Goal: Task Accomplishment & Management: Complete application form

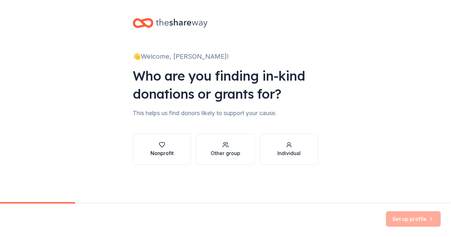
click at [162, 146] on icon "button" at bounding box center [162, 144] width 6 height 6
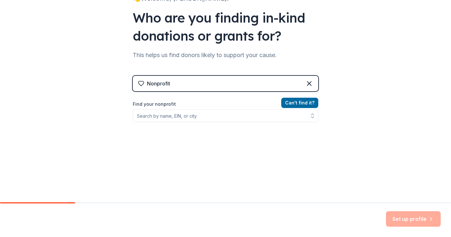
scroll to position [59, 0]
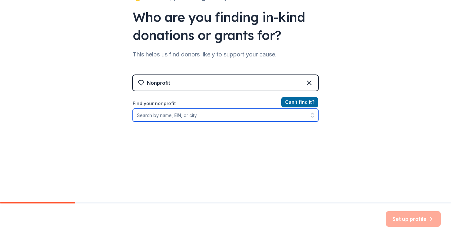
click at [193, 117] on input "Find your nonprofit" at bounding box center [226, 115] width 186 height 13
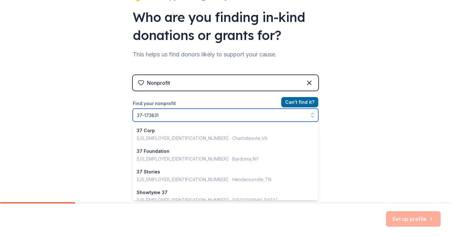
type input "[US_EMPLOYER_IDENTIFICATION_NUMBER]"
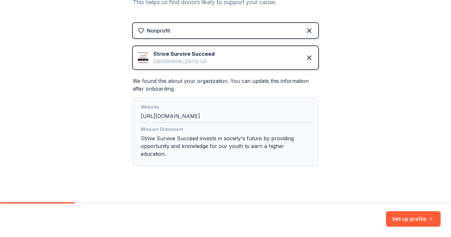
scroll to position [110, 0]
click at [413, 218] on button "Set up profile" at bounding box center [413, 218] width 55 height 15
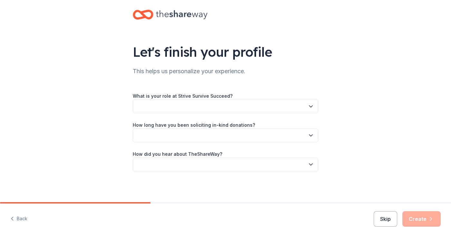
scroll to position [8, 0]
click at [305, 107] on button "button" at bounding box center [226, 107] width 186 height 14
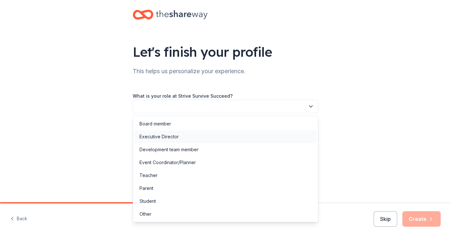
click at [192, 138] on div "Executive Director" at bounding box center [225, 136] width 182 height 13
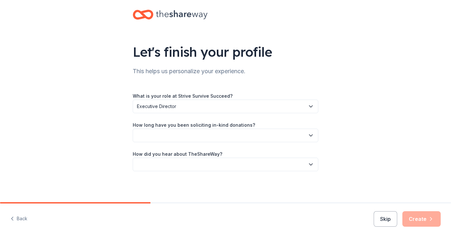
click at [190, 135] on button "button" at bounding box center [226, 136] width 186 height 14
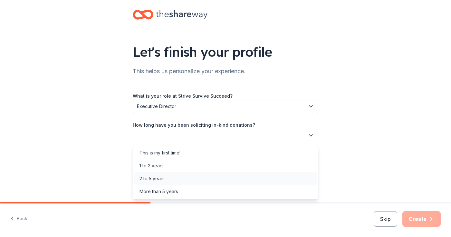
click at [160, 178] on div "2 to 5 years" at bounding box center [151, 179] width 25 height 8
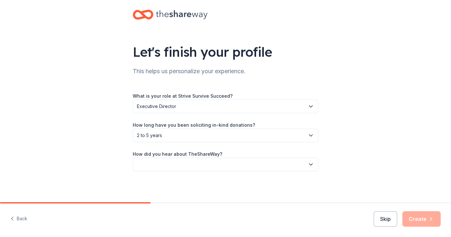
scroll to position [0, 0]
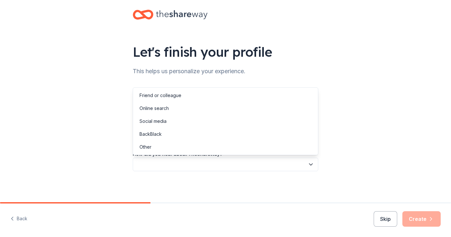
click at [163, 161] on button "button" at bounding box center [226, 165] width 186 height 14
click at [156, 108] on div "Online search" at bounding box center [153, 108] width 29 height 8
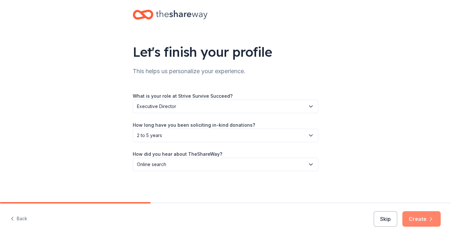
click at [422, 218] on button "Create" at bounding box center [421, 218] width 38 height 15
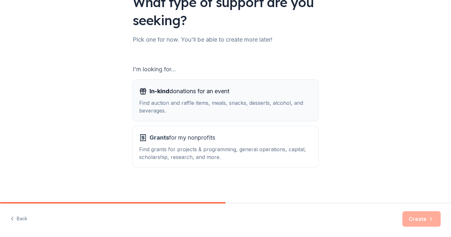
click at [205, 92] on span "In-kind donations for an event" at bounding box center [189, 91] width 80 height 10
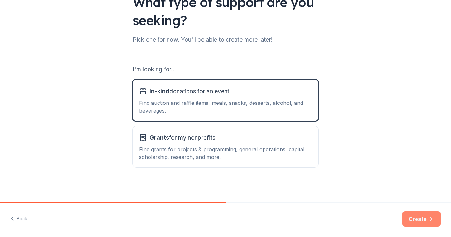
click at [423, 220] on button "Create" at bounding box center [421, 218] width 38 height 15
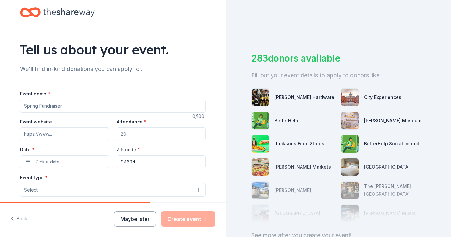
scroll to position [10, 0]
type input "Strive Survive Succeed Fundraiser Luncheon"
click at [38, 133] on input "Event website" at bounding box center [64, 134] width 89 height 13
paste input "[URL][DOMAIN_NAME]"
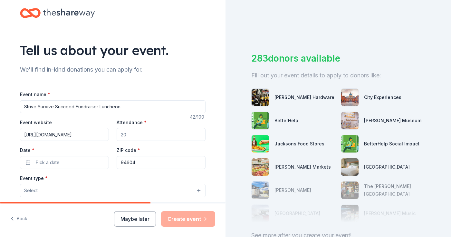
type input "[URL][DOMAIN_NAME]"
click at [132, 134] on input "Attendance *" at bounding box center [161, 134] width 89 height 13
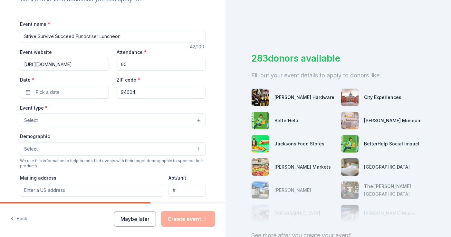
scroll to position [82, 0]
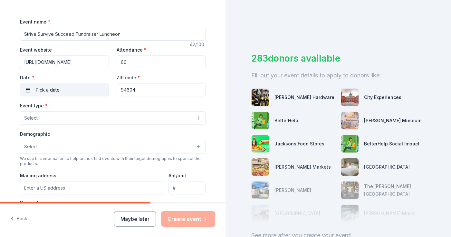
type input "60"
click at [63, 88] on button "Pick a date" at bounding box center [64, 89] width 89 height 13
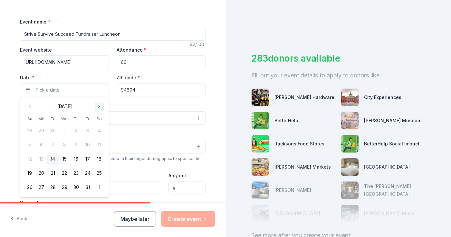
click at [98, 107] on button "Go to next month" at bounding box center [99, 106] width 9 height 9
click at [99, 173] on button "22" at bounding box center [99, 173] width 12 height 12
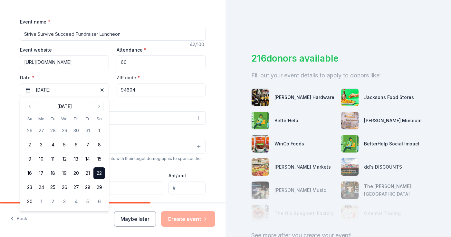
click at [162, 104] on div "Event type * Select" at bounding box center [113, 113] width 186 height 24
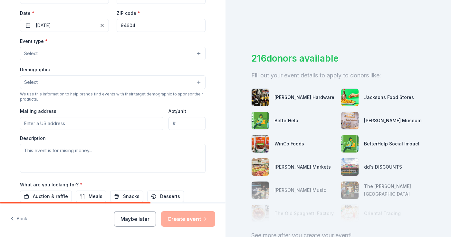
scroll to position [148, 0]
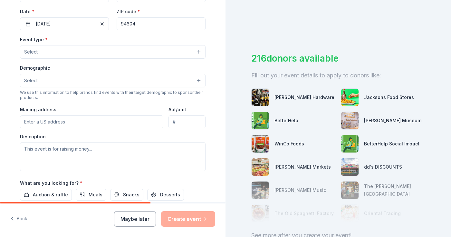
click at [145, 52] on button "Select" at bounding box center [113, 52] width 186 height 14
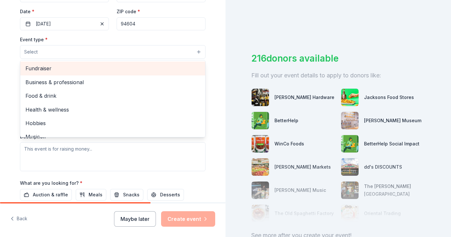
click at [51, 68] on span "Fundraiser" at bounding box center [112, 68] width 175 height 8
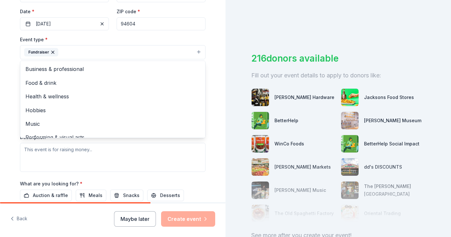
click at [218, 30] on div "Tell us about your event. We'll find in-kind donations you can apply for. Event…" at bounding box center [112, 66] width 225 height 429
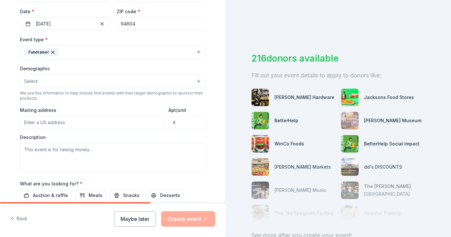
click at [79, 82] on button "Select" at bounding box center [113, 81] width 186 height 14
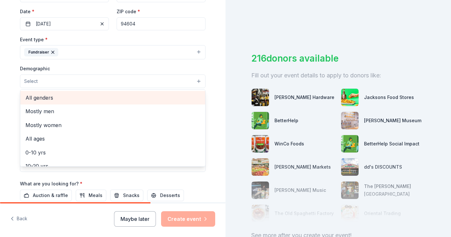
click at [58, 94] on span "All genders" at bounding box center [112, 97] width 175 height 8
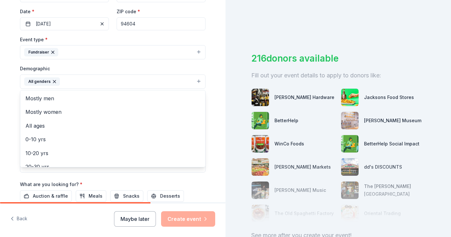
click at [215, 71] on div "Tell us about your event. We'll find in-kind donations you can apply for. Event…" at bounding box center [113, 67] width 206 height 430
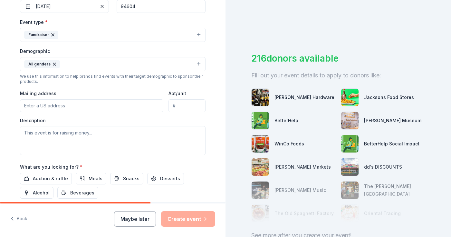
scroll to position [180, 0]
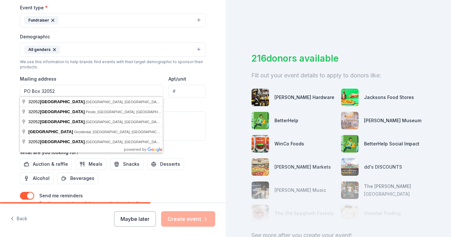
type input "PO Box 32052"
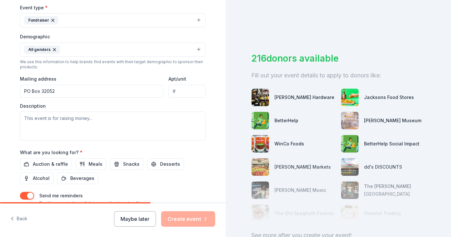
click at [214, 100] on div "Tell us about your event. We'll find in-kind donations you can apply for. Event…" at bounding box center [113, 35] width 206 height 430
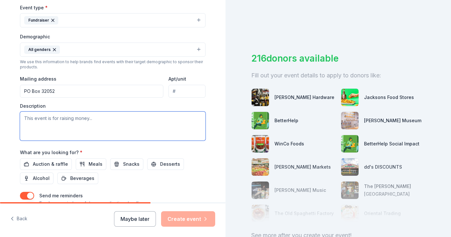
click at [37, 120] on textarea at bounding box center [113, 125] width 186 height 29
paste textarea "Strive Survive Succeed is an East Bay based non-profit organization that invest…"
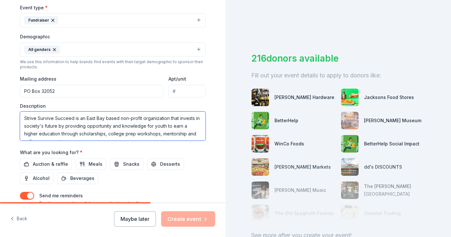
scroll to position [4, 0]
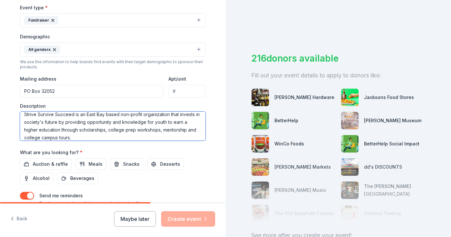
paste textarea "our Annual Fundraiser Luncheon as we raise funds for our youth programs."
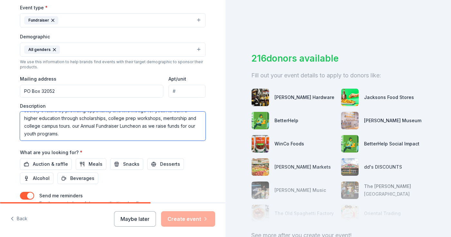
click at [58, 126] on textarea "Strive Survive Succeed is an East Bay based non-profit organization that invest…" at bounding box center [113, 125] width 186 height 29
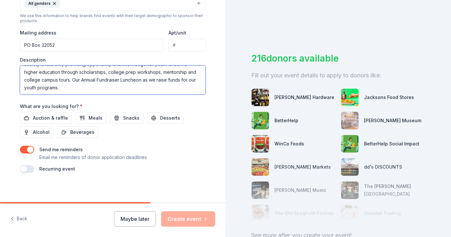
scroll to position [0, 0]
type textarea "Strive Survive Succeed is an East Bay based non-profit organization that invest…"
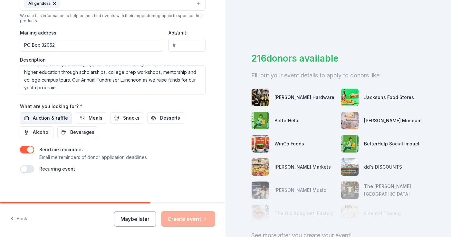
click at [45, 116] on span "Auction & raffle" at bounding box center [50, 118] width 35 height 8
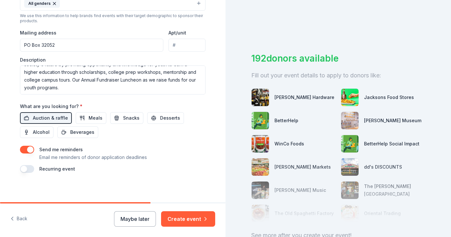
click at [26, 146] on button "button" at bounding box center [27, 150] width 14 height 8
click at [192, 218] on button "Create event" at bounding box center [188, 218] width 54 height 15
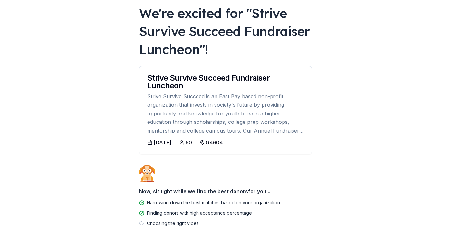
scroll to position [42, 0]
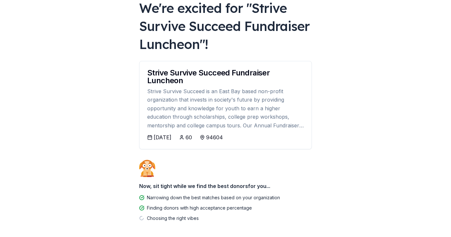
click at [165, 137] on div "[DATE]" at bounding box center [163, 137] width 18 height 8
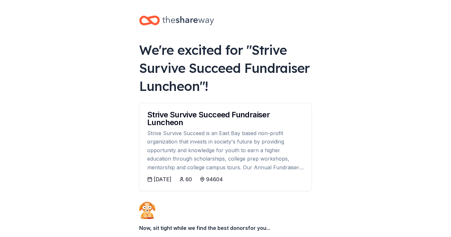
scroll to position [0, 0]
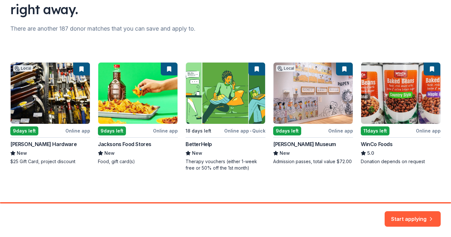
scroll to position [69, 0]
click at [410, 217] on button "Start applying" at bounding box center [413, 214] width 56 height 15
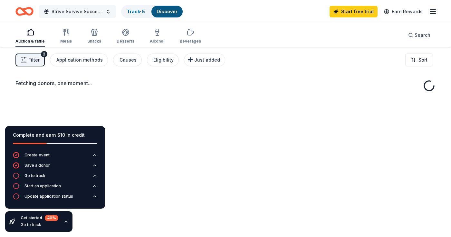
click at [94, 11] on span "Strive Survive Succeed Fundraiser Luncheon" at bounding box center [78, 12] width 52 height 8
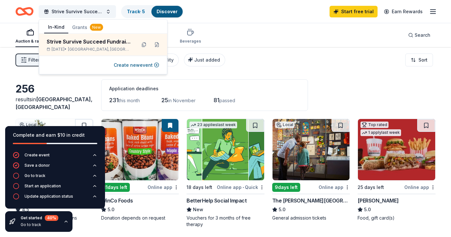
click at [282, 33] on div "Auction & raffle Meals Snacks Desserts Alcohol Beverages Search" at bounding box center [225, 35] width 420 height 24
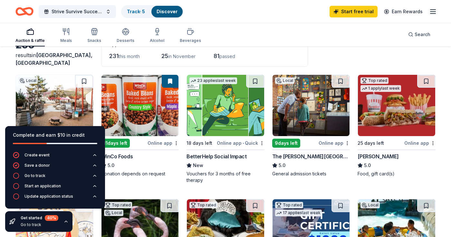
scroll to position [44, 0]
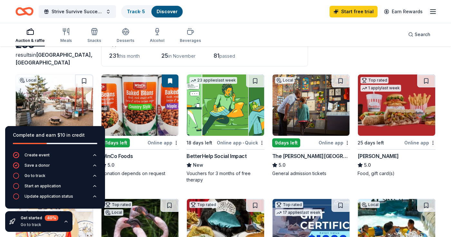
click at [93, 135] on div "Complete and earn $10 in credit" at bounding box center [55, 135] width 84 height 8
click at [66, 221] on icon "button" at bounding box center [66, 221] width 3 height 1
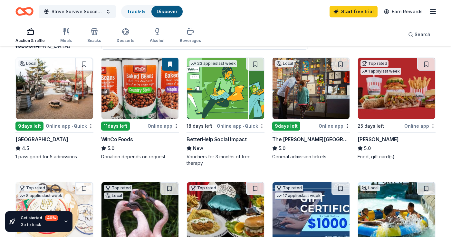
scroll to position [62, 0]
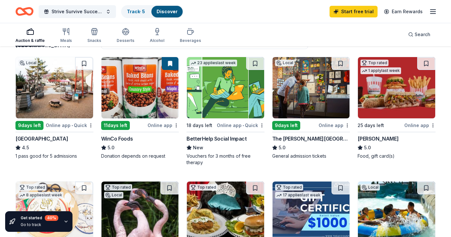
click at [55, 91] on img at bounding box center [54, 87] width 77 height 61
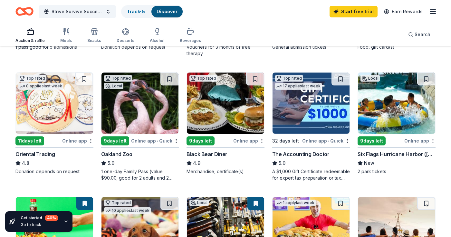
scroll to position [172, 0]
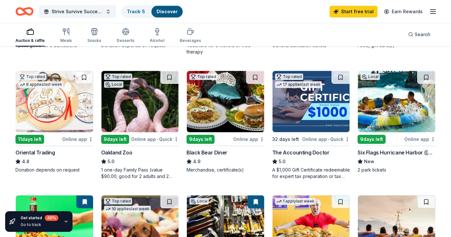
click at [138, 159] on div "5.0" at bounding box center [140, 162] width 78 height 8
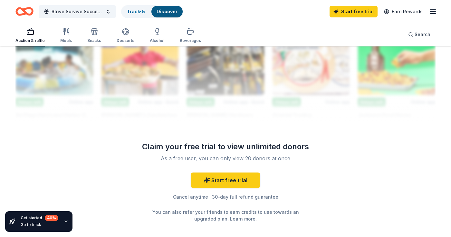
scroll to position [599, 0]
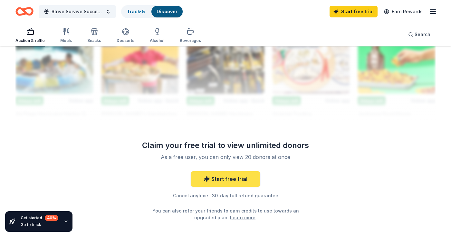
click at [228, 182] on link "Start free trial" at bounding box center [226, 178] width 70 height 15
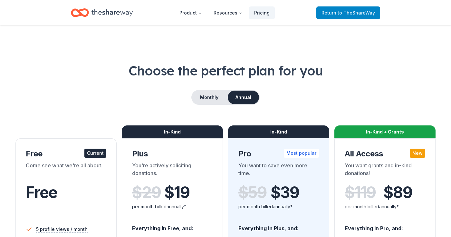
click at [353, 13] on span "to TheShareWay" at bounding box center [356, 12] width 37 height 5
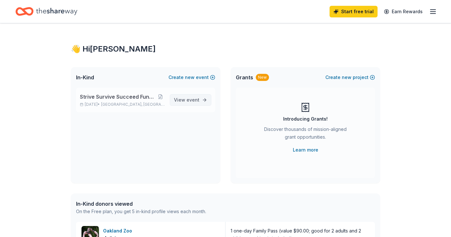
click at [190, 100] on span "event" at bounding box center [193, 99] width 13 height 5
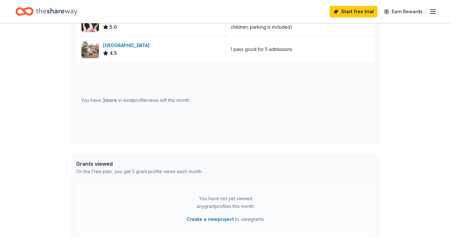
scroll to position [193, 0]
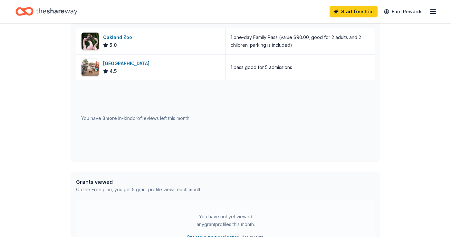
click at [152, 121] on div "You have 3 more in-kind profile views left this month." at bounding box center [135, 118] width 109 height 8
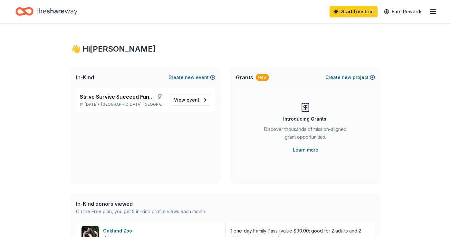
scroll to position [0, 0]
click at [61, 12] on icon "Home" at bounding box center [56, 11] width 41 height 13
click at [55, 12] on icon "Home" at bounding box center [56, 11] width 41 height 13
click at [23, 13] on icon "Home" at bounding box center [24, 11] width 18 height 15
click at [432, 12] on line "button" at bounding box center [432, 12] width 5 height 0
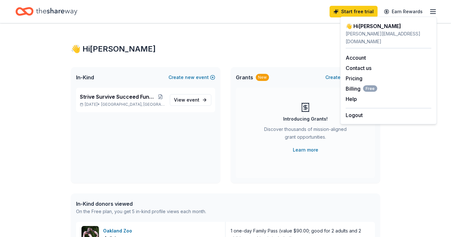
click at [278, 52] on div "👋 Hi [PERSON_NAME]" at bounding box center [225, 49] width 309 height 10
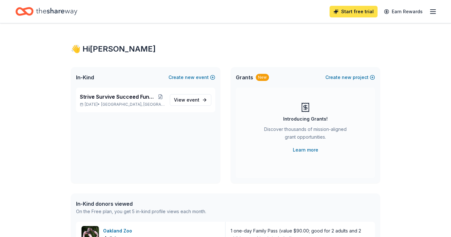
click at [359, 11] on link "Start free trial" at bounding box center [354, 12] width 48 height 12
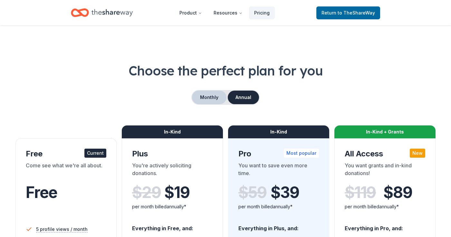
click at [209, 96] on button "Monthly" at bounding box center [209, 98] width 34 height 14
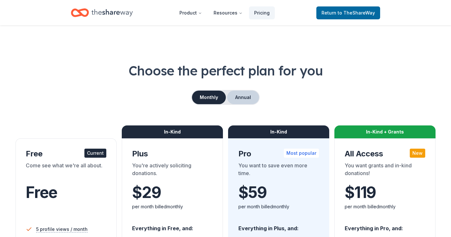
click at [241, 92] on button "Annual" at bounding box center [243, 98] width 32 height 14
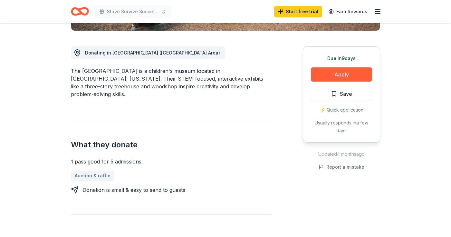
scroll to position [164, 0]
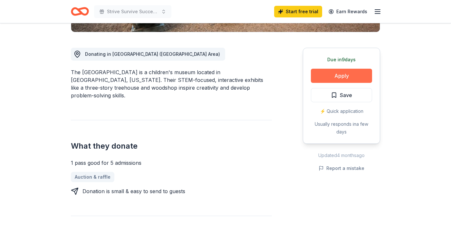
click at [342, 76] on button "Apply" at bounding box center [341, 76] width 61 height 14
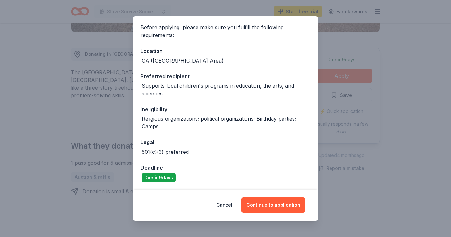
scroll to position [47, 0]
click at [271, 205] on button "Continue to application" at bounding box center [273, 204] width 64 height 15
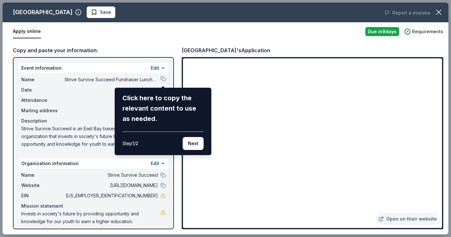
click at [162, 36] on div "Bay Area Discovery Museum Save Report a mistake Apply online Due in 9 days Requ…" at bounding box center [226, 119] width 446 height 232
click at [192, 143] on button "Next" at bounding box center [193, 143] width 21 height 13
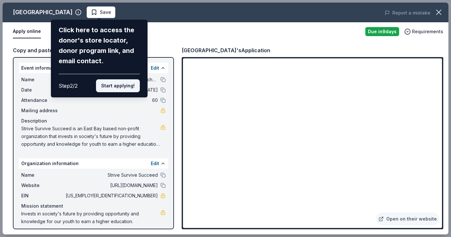
click at [113, 79] on button "Start applying!" at bounding box center [118, 85] width 44 height 13
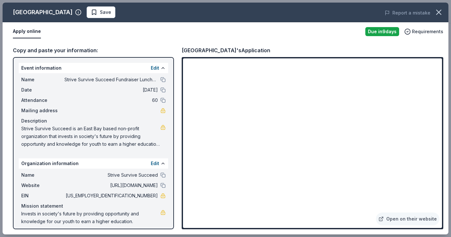
scroll to position [0, 0]
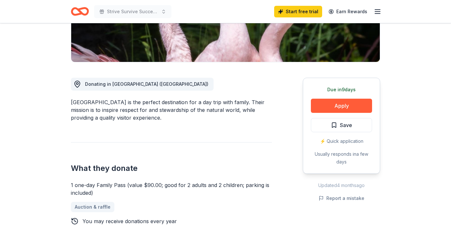
scroll to position [138, 0]
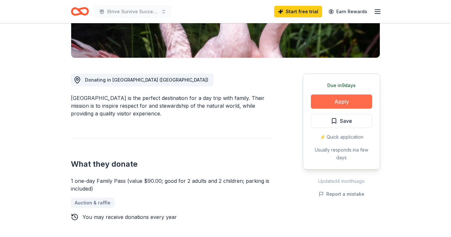
click at [339, 102] on button "Apply" at bounding box center [341, 101] width 61 height 14
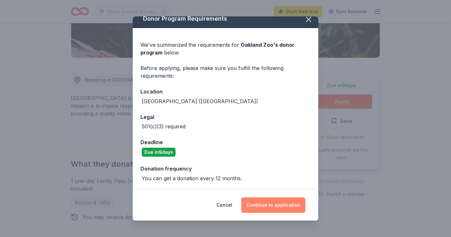
scroll to position [6, 0]
click at [276, 206] on button "Continue to application" at bounding box center [273, 204] width 64 height 15
